Goal: Find specific page/section: Find specific page/section

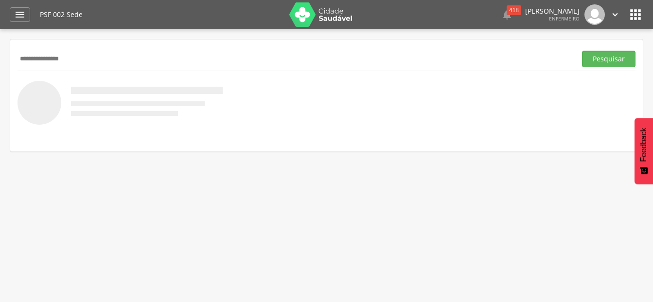
click at [582, 51] on button "Pesquisar" at bounding box center [609, 59] width 54 height 17
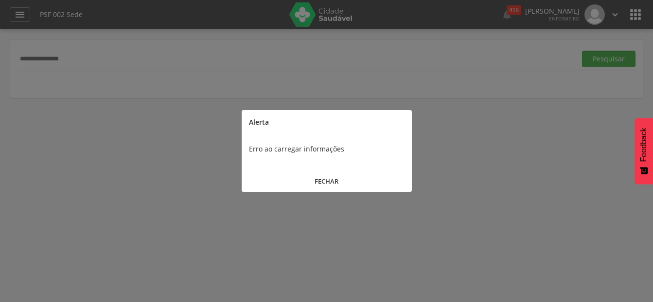
click at [327, 178] on button "FECHAR" at bounding box center [327, 181] width 170 height 21
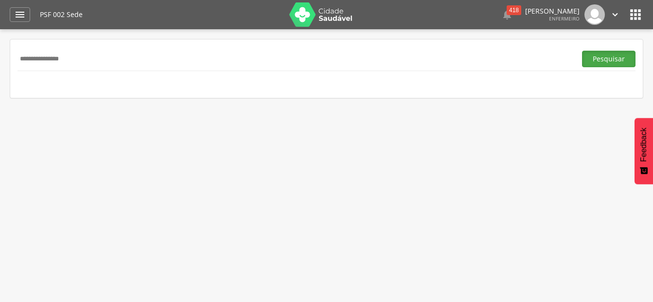
click at [593, 61] on button "Pesquisar" at bounding box center [609, 59] width 54 height 17
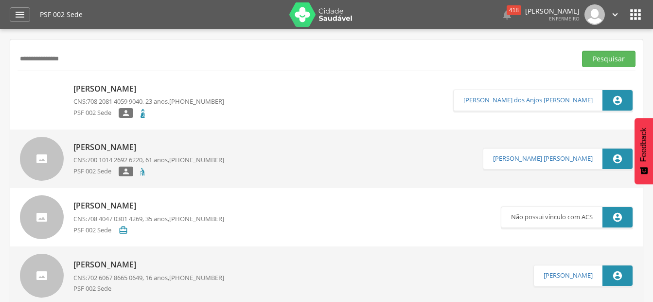
click at [77, 65] on input "**********" at bounding box center [295, 59] width 555 height 17
type input "*"
click at [582, 51] on button "Pesquisar" at bounding box center [609, 59] width 54 height 17
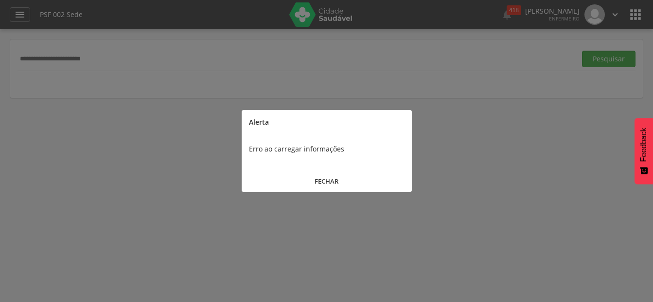
drag, startPoint x: 322, startPoint y: 180, endPoint x: 157, endPoint y: 112, distance: 178.3
click at [321, 180] on button "FECHAR" at bounding box center [327, 181] width 170 height 21
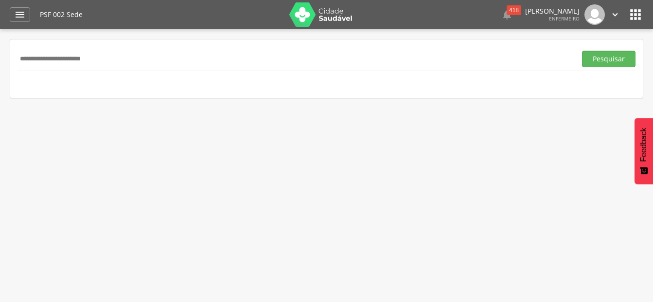
click at [114, 61] on input "**********" at bounding box center [295, 59] width 555 height 17
click at [582, 51] on button "Pesquisar" at bounding box center [609, 59] width 54 height 17
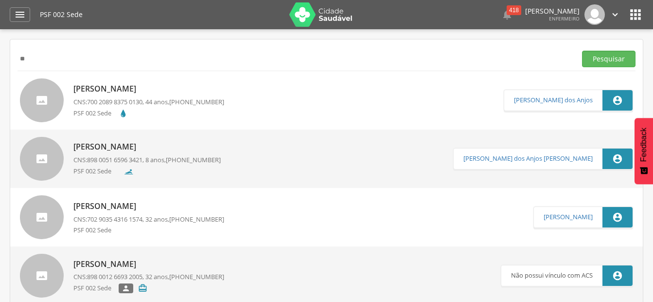
type input "*"
click at [582, 51] on button "Pesquisar" at bounding box center [609, 59] width 54 height 17
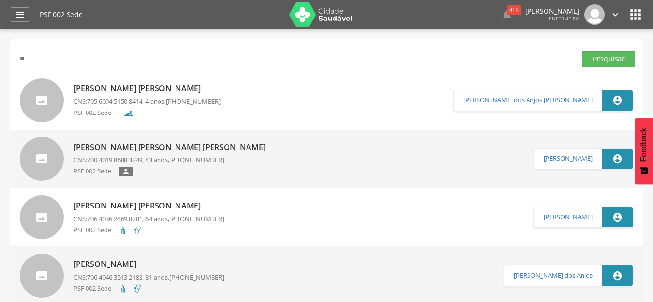
type input "*"
click at [582, 51] on button "Pesquisar" at bounding box center [609, 59] width 54 height 17
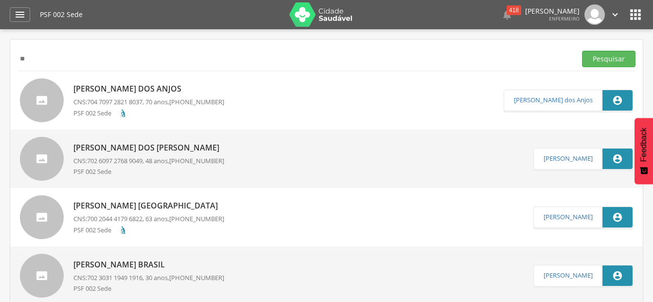
type input "*"
click at [582, 51] on button "Pesquisar" at bounding box center [609, 59] width 54 height 17
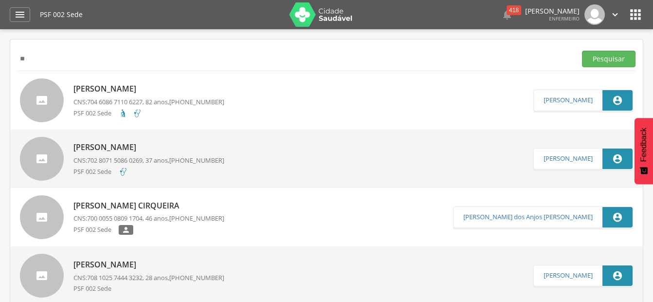
type input "*"
click at [582, 51] on button "Pesquisar" at bounding box center [609, 59] width 54 height 17
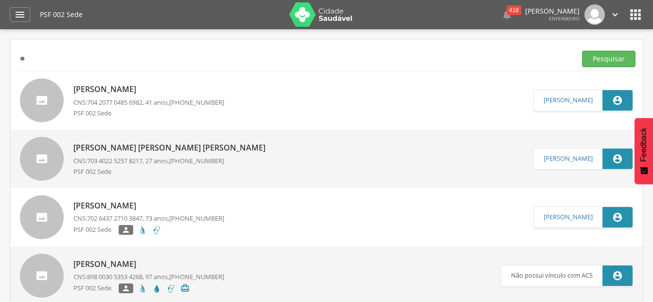
type input "*"
type input "**********"
click at [582, 51] on button "Pesquisar" at bounding box center [609, 59] width 54 height 17
